Goal: Transaction & Acquisition: Purchase product/service

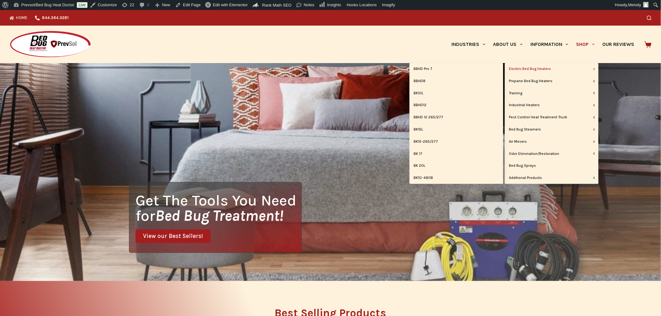
click at [544, 70] on link "Electric Bed Bug Heaters" at bounding box center [552, 69] width 94 height 12
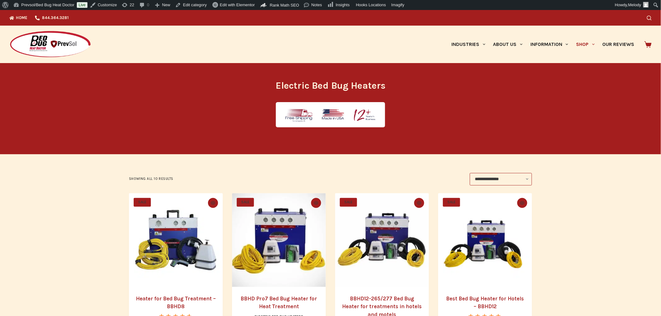
click at [182, 257] on img "Heater for Bed Bug Treatment - BBHD8" at bounding box center [176, 240] width 94 height 94
